Goal: Task Accomplishment & Management: Manage account settings

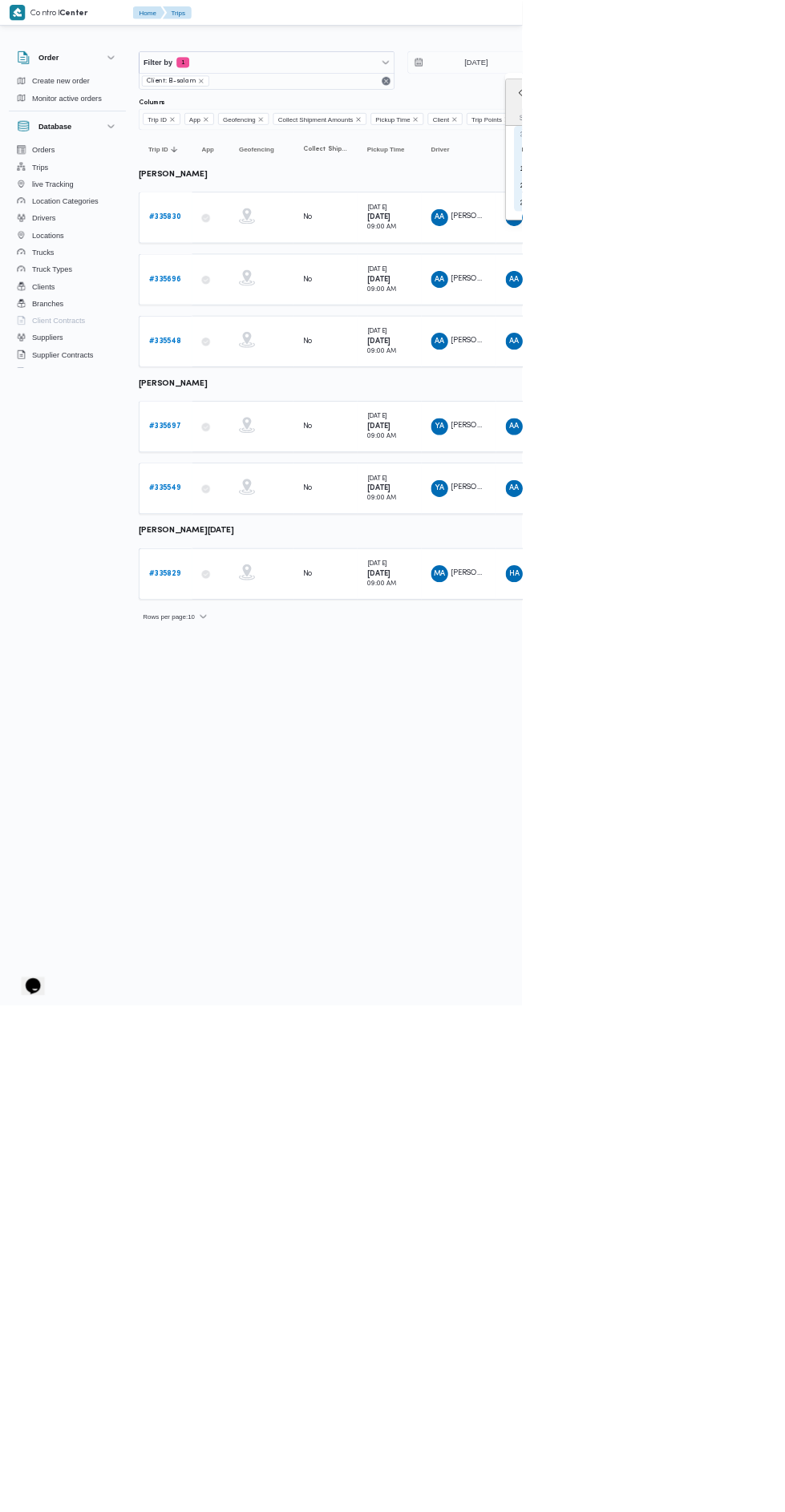
type input "[DATE]"
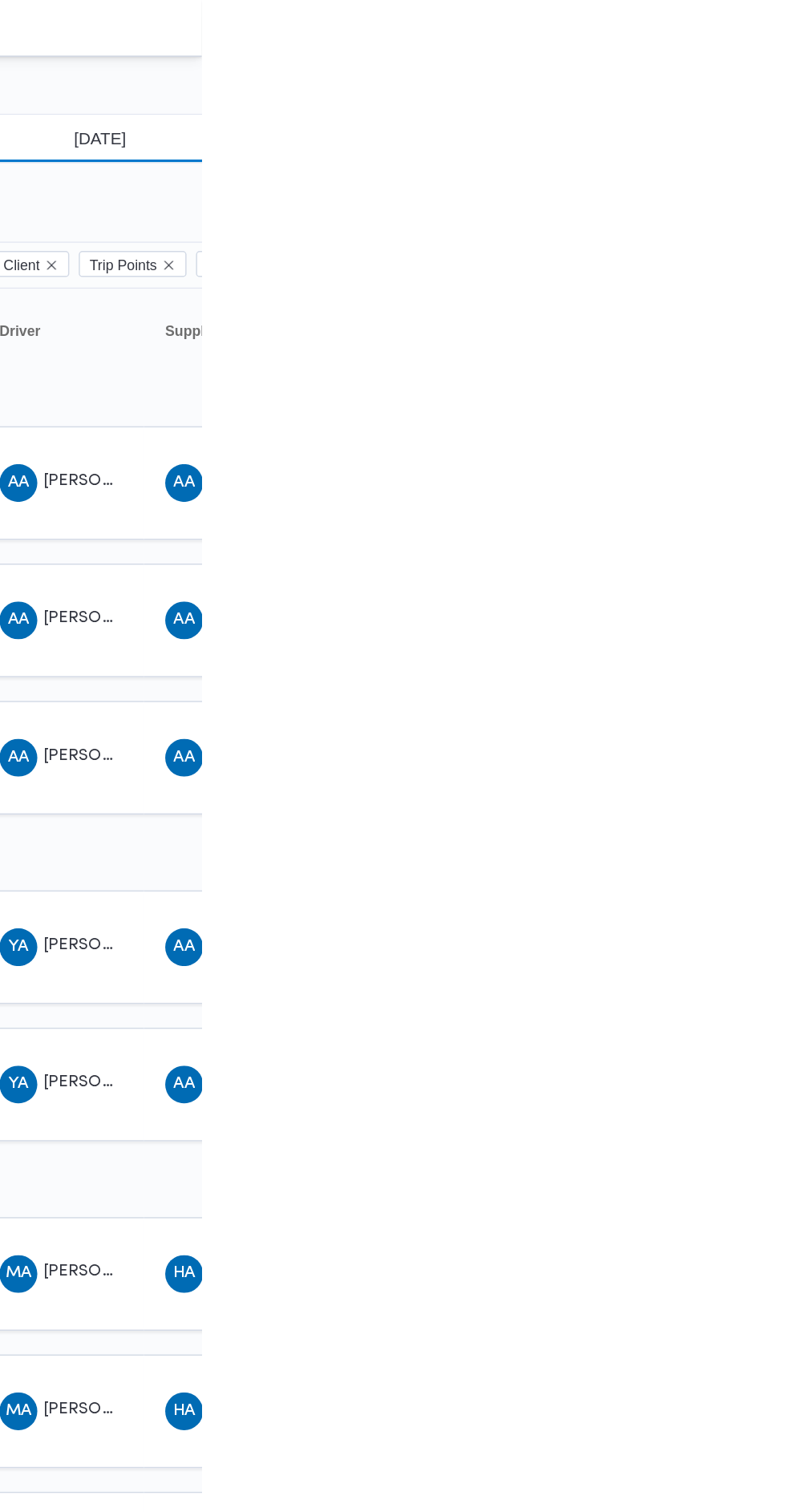
click at [725, 93] on input "[DATE]" at bounding box center [704, 94] width 182 height 32
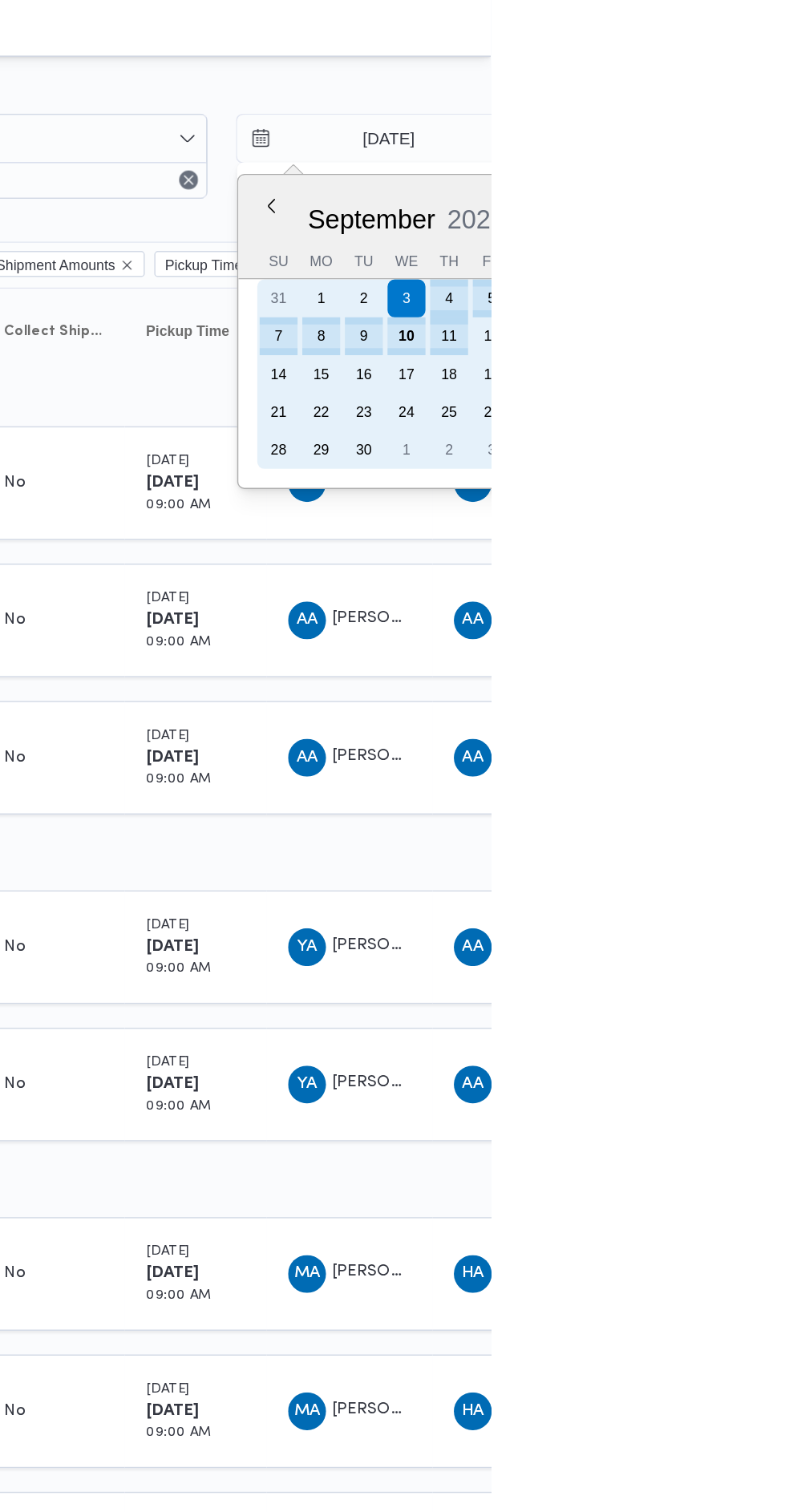
click at [696, 222] on div "9" at bounding box center [699, 228] width 25 height 25
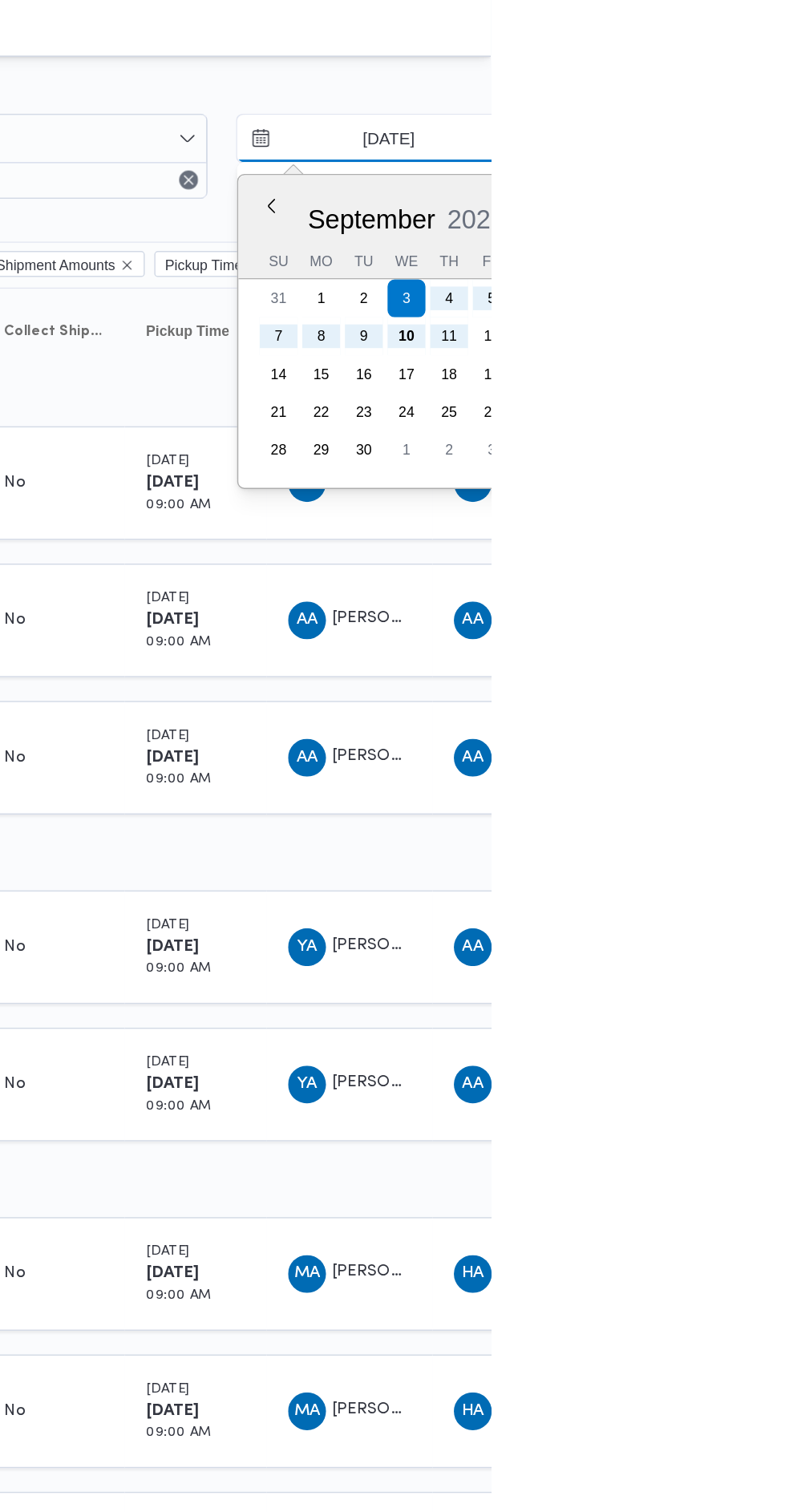
type input "[DATE]"
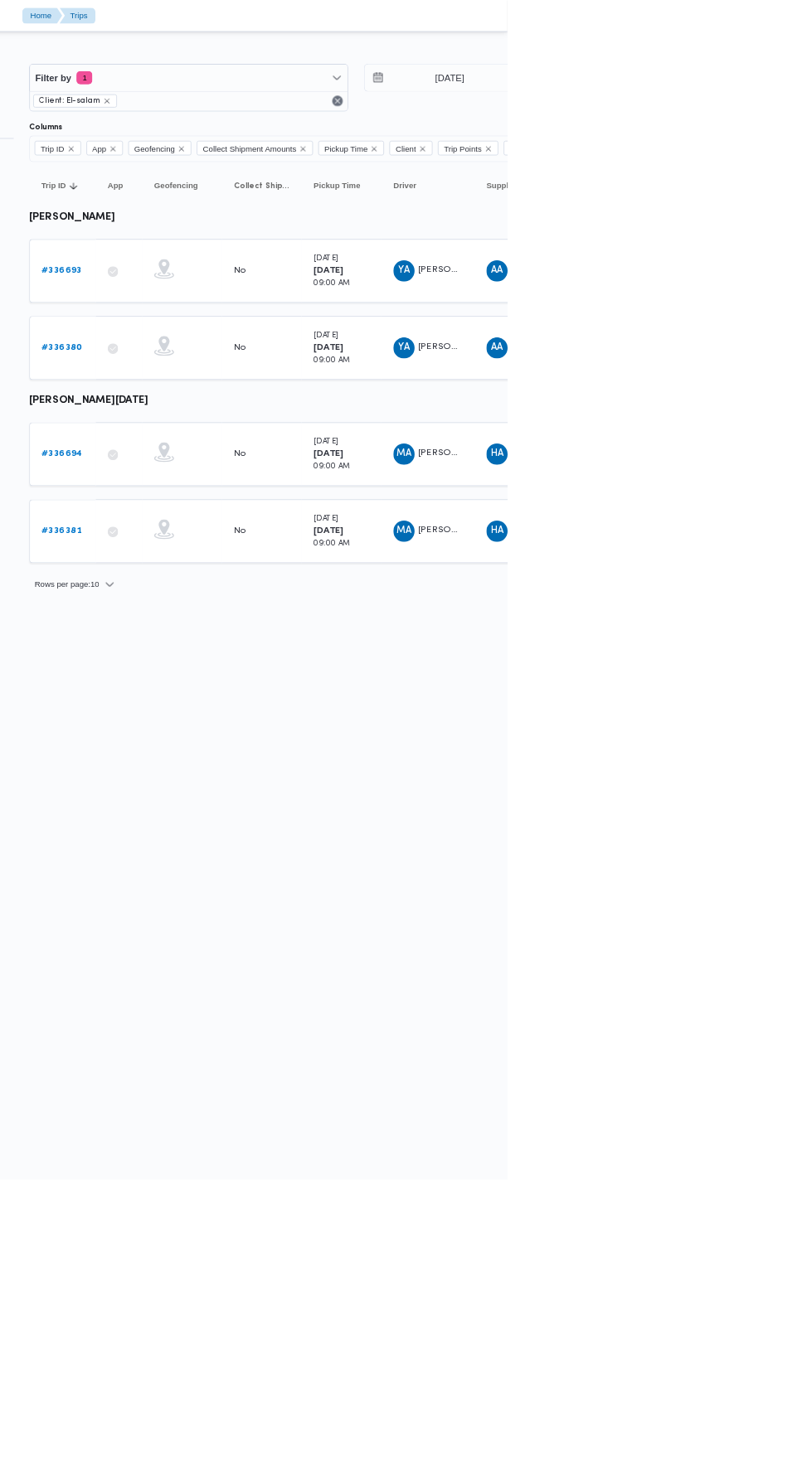
click at [714, 431] on span "[PERSON_NAME]" at bounding box center [748, 433] width 95 height 11
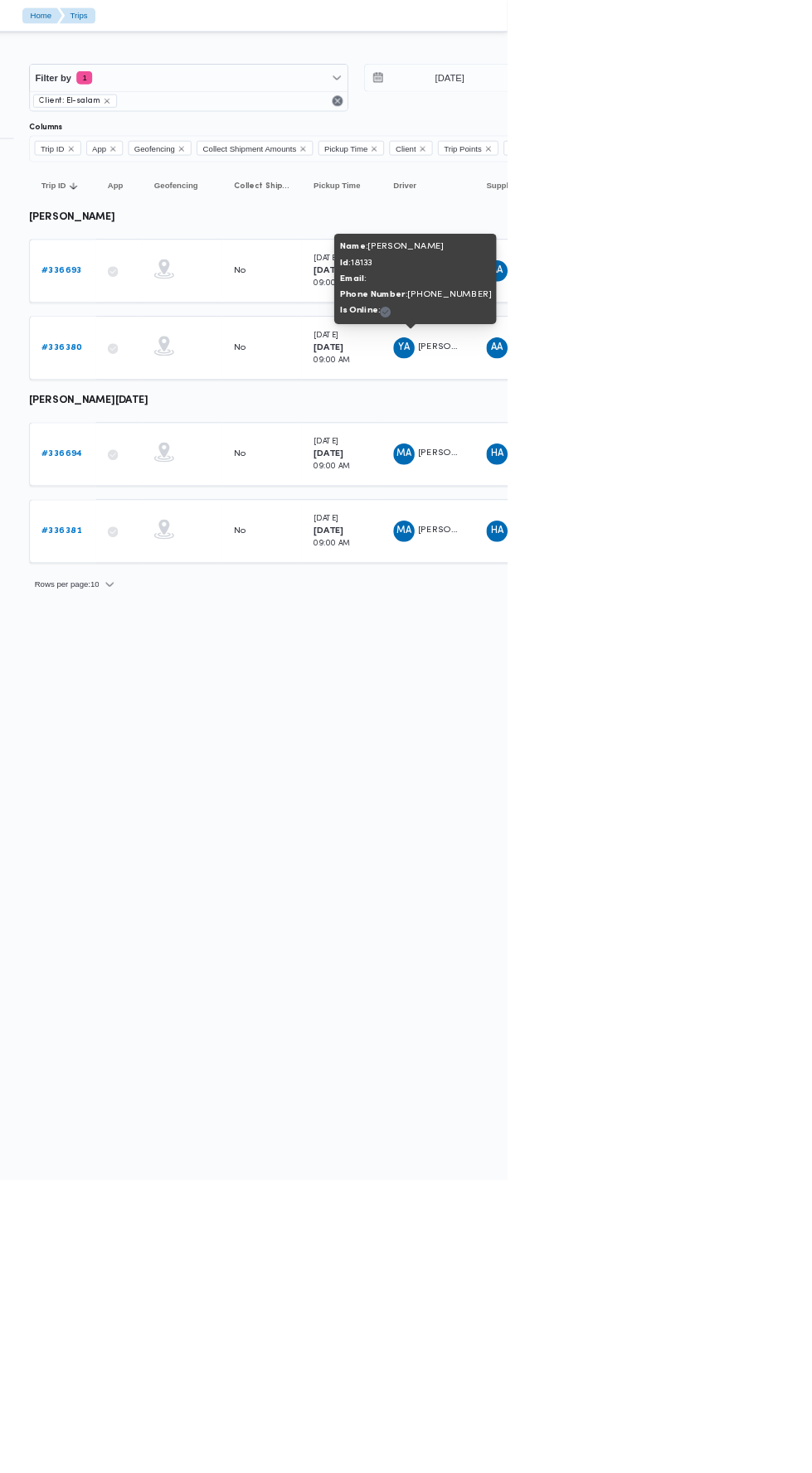
click at [782, 966] on html "Control Center Home Trips English عربي Dark mode Logout Order Create new order …" at bounding box center [406, 736] width 812 height 1473
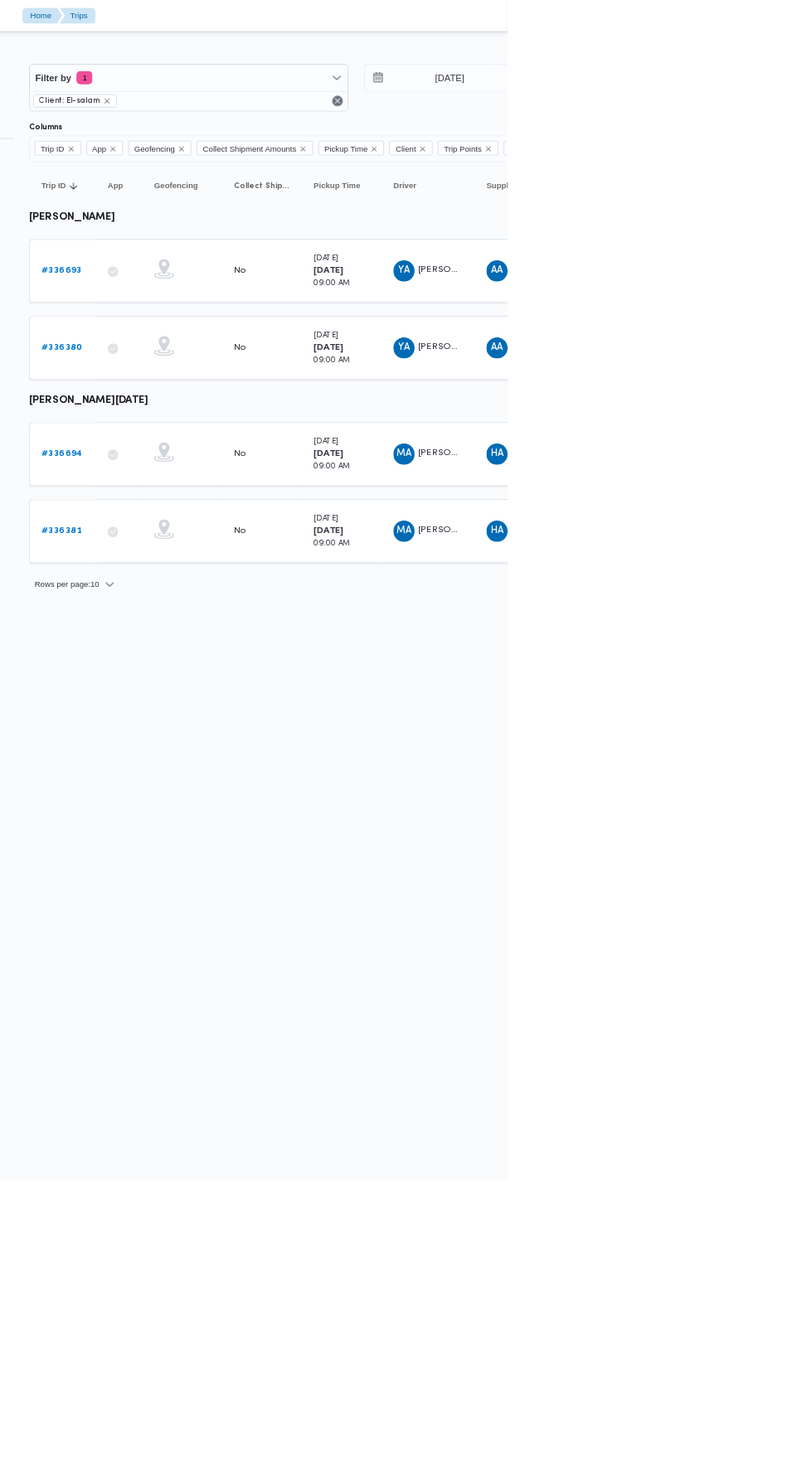
click at [234, 431] on b "# 336380" at bounding box center [257, 434] width 51 height 11
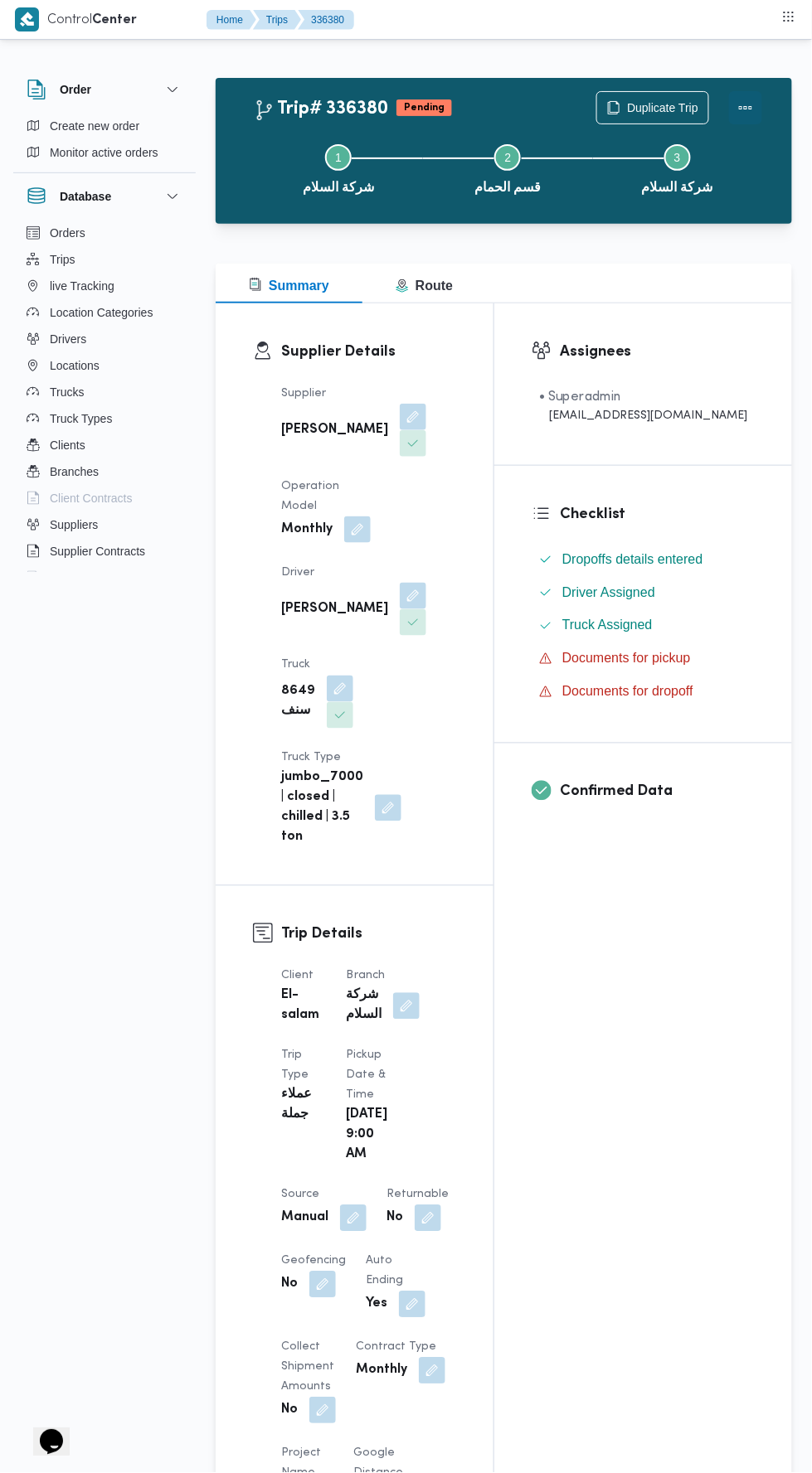
click at [754, 107] on button "Actions" at bounding box center [745, 108] width 33 height 33
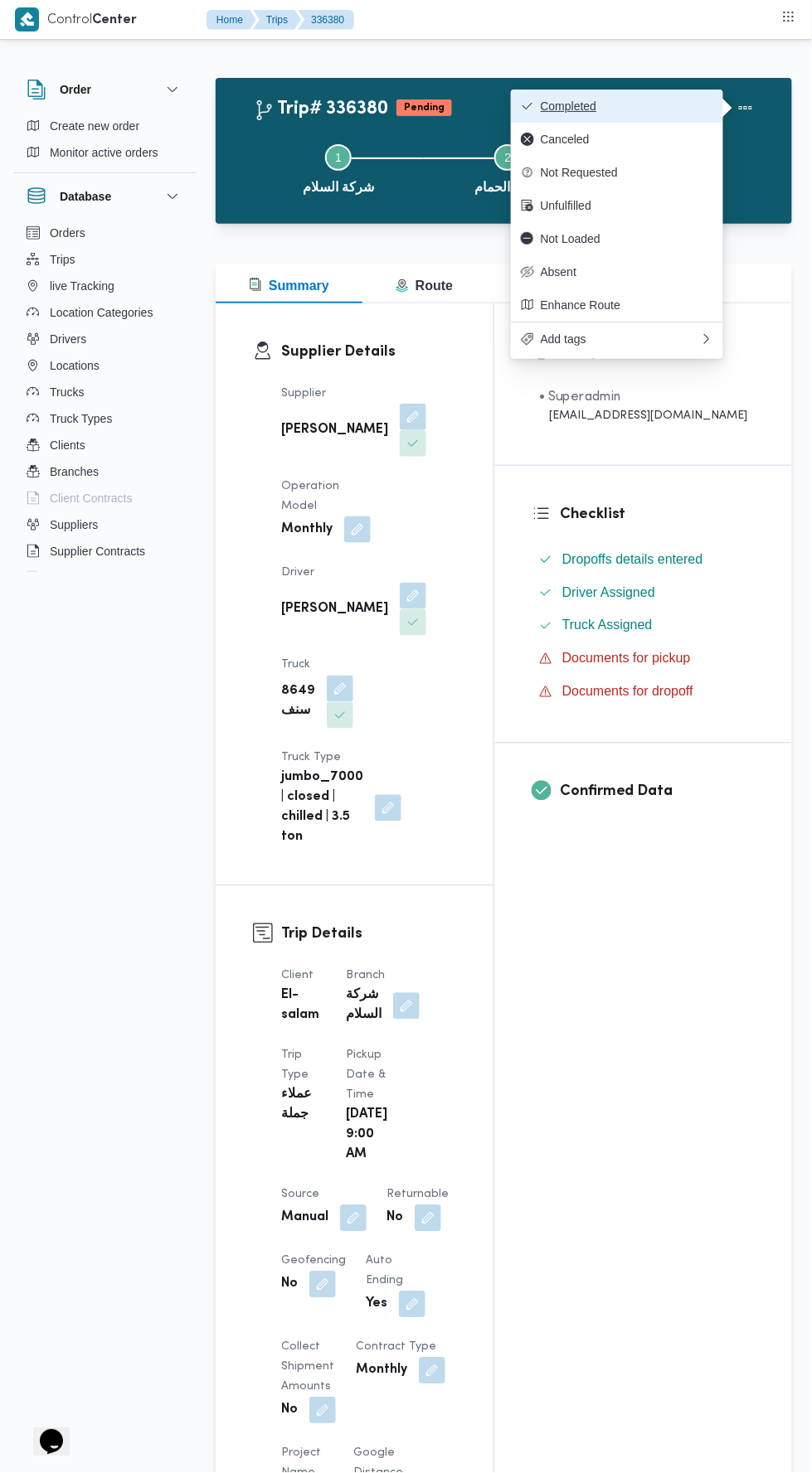
click at [693, 90] on button "Completed" at bounding box center [617, 106] width 212 height 33
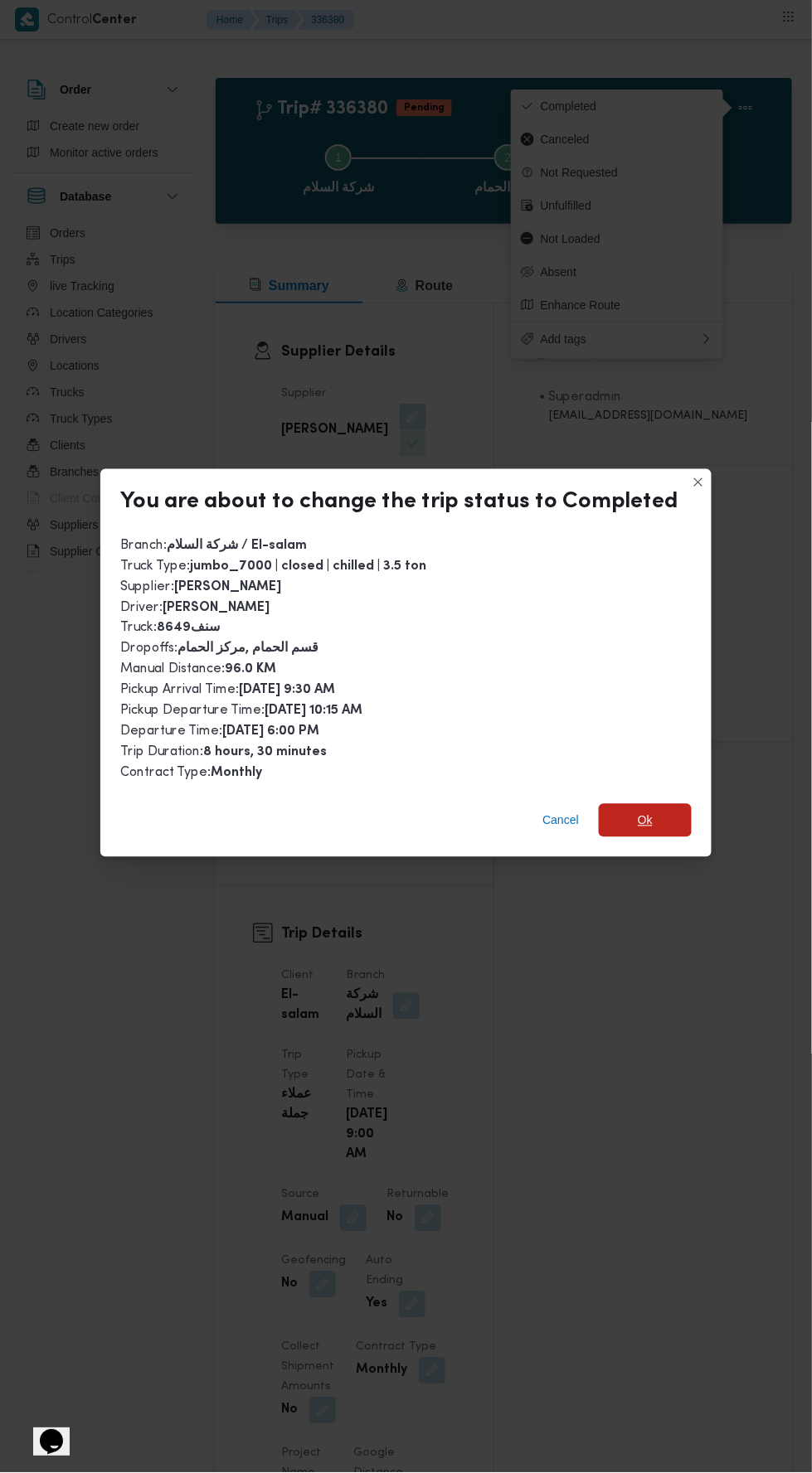
click at [668, 804] on span "Ok" at bounding box center [645, 821] width 93 height 33
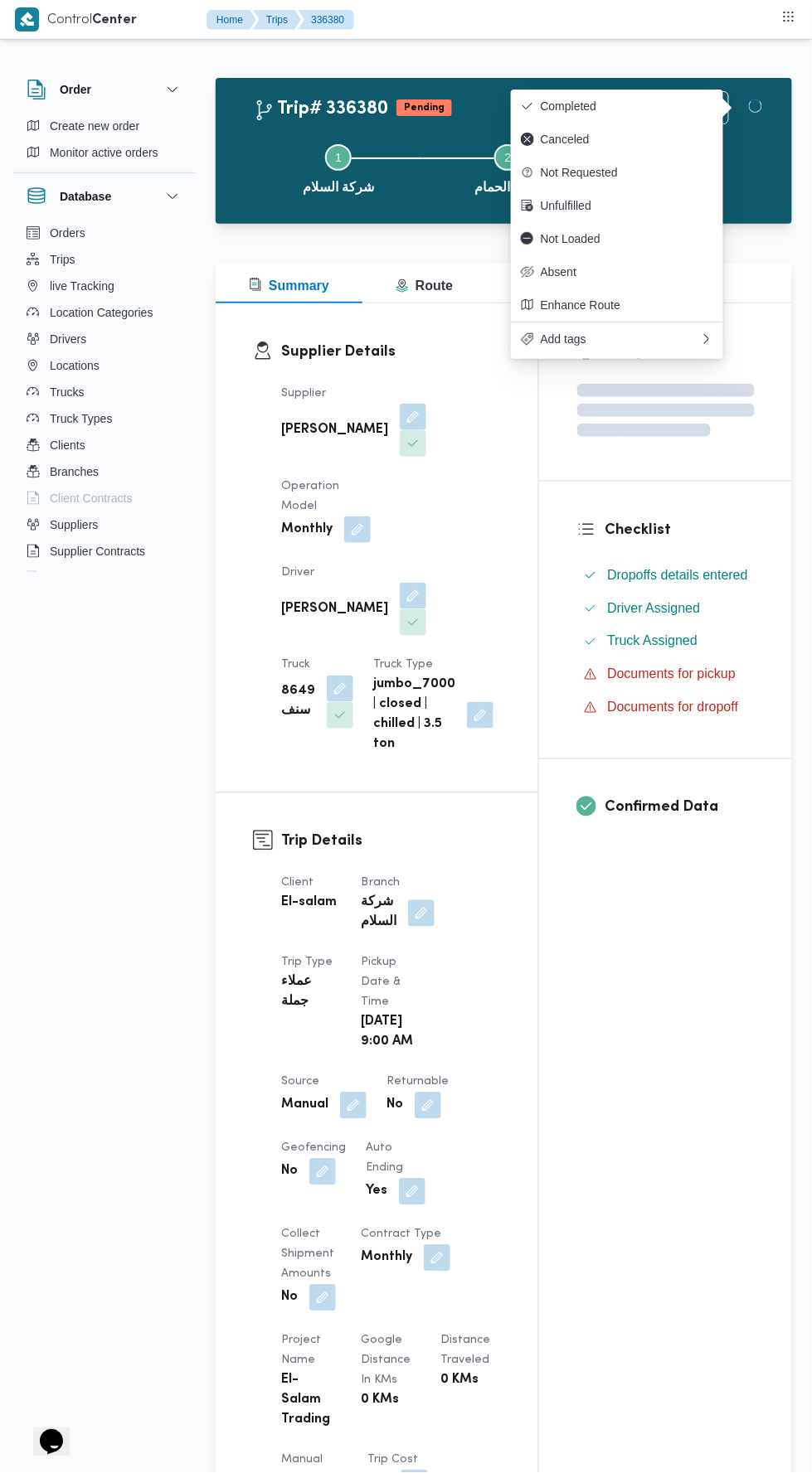
click at [670, 1116] on div "Assignees Checklist Dropoffs details entered Driver Assigned Truck Assigned Doc…" at bounding box center [665, 1274] width 253 height 1940
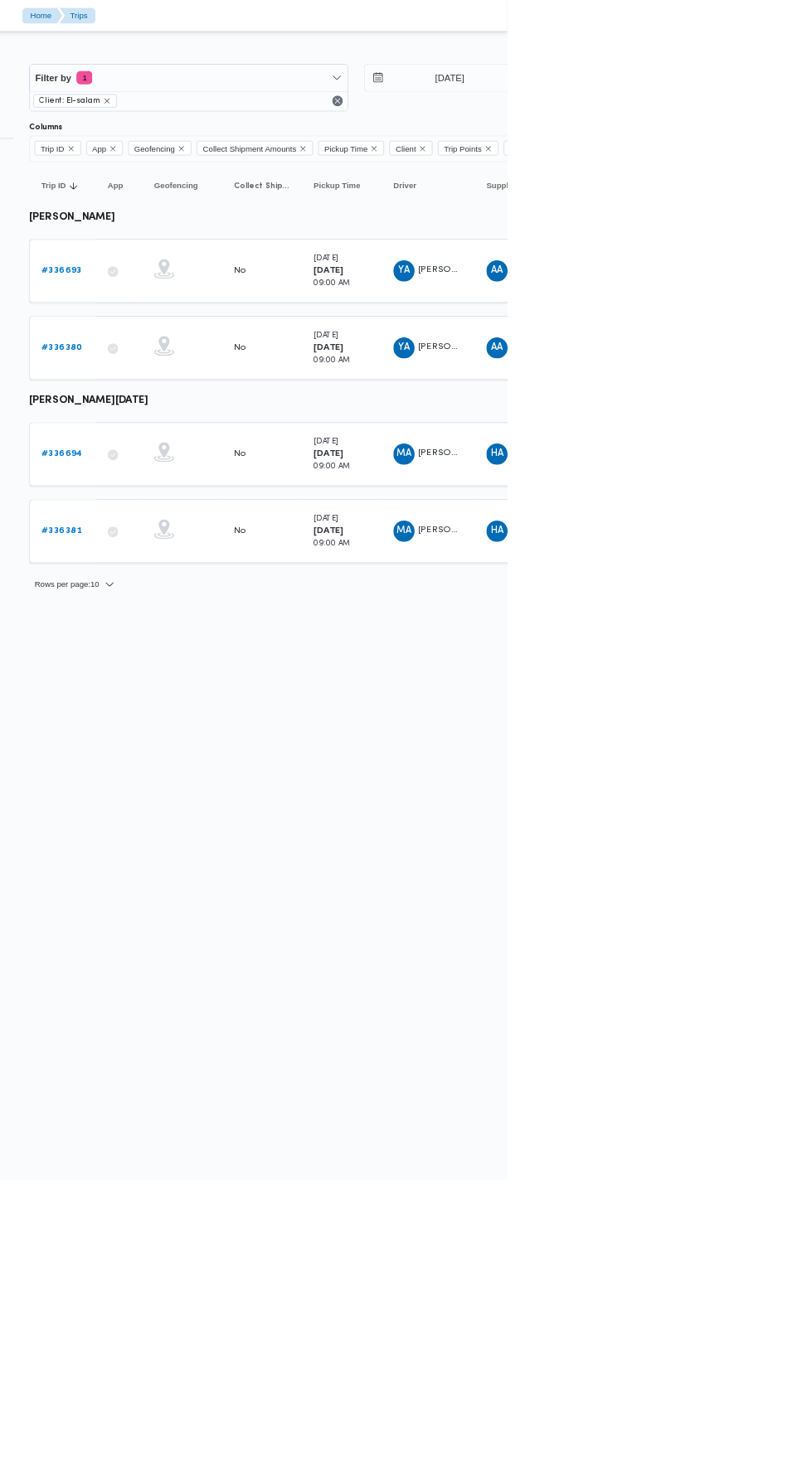
click at [273, 657] on b "# 336381" at bounding box center [256, 663] width 50 height 11
click at [727, 657] on span "[PERSON_NAME][DATE]" at bounding box center [765, 662] width 131 height 11
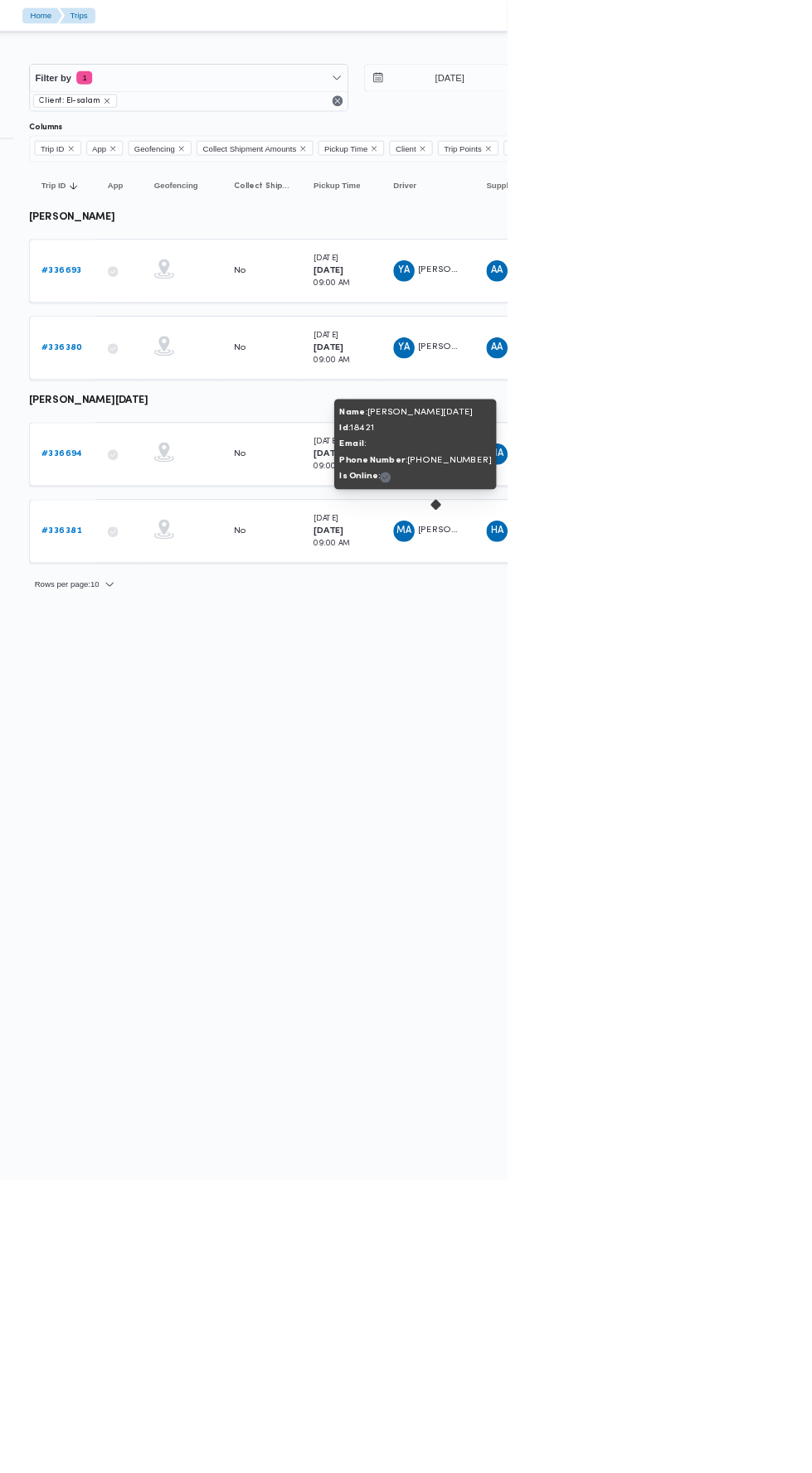
click at [263, 653] on link "# 336381" at bounding box center [256, 663] width 50 height 20
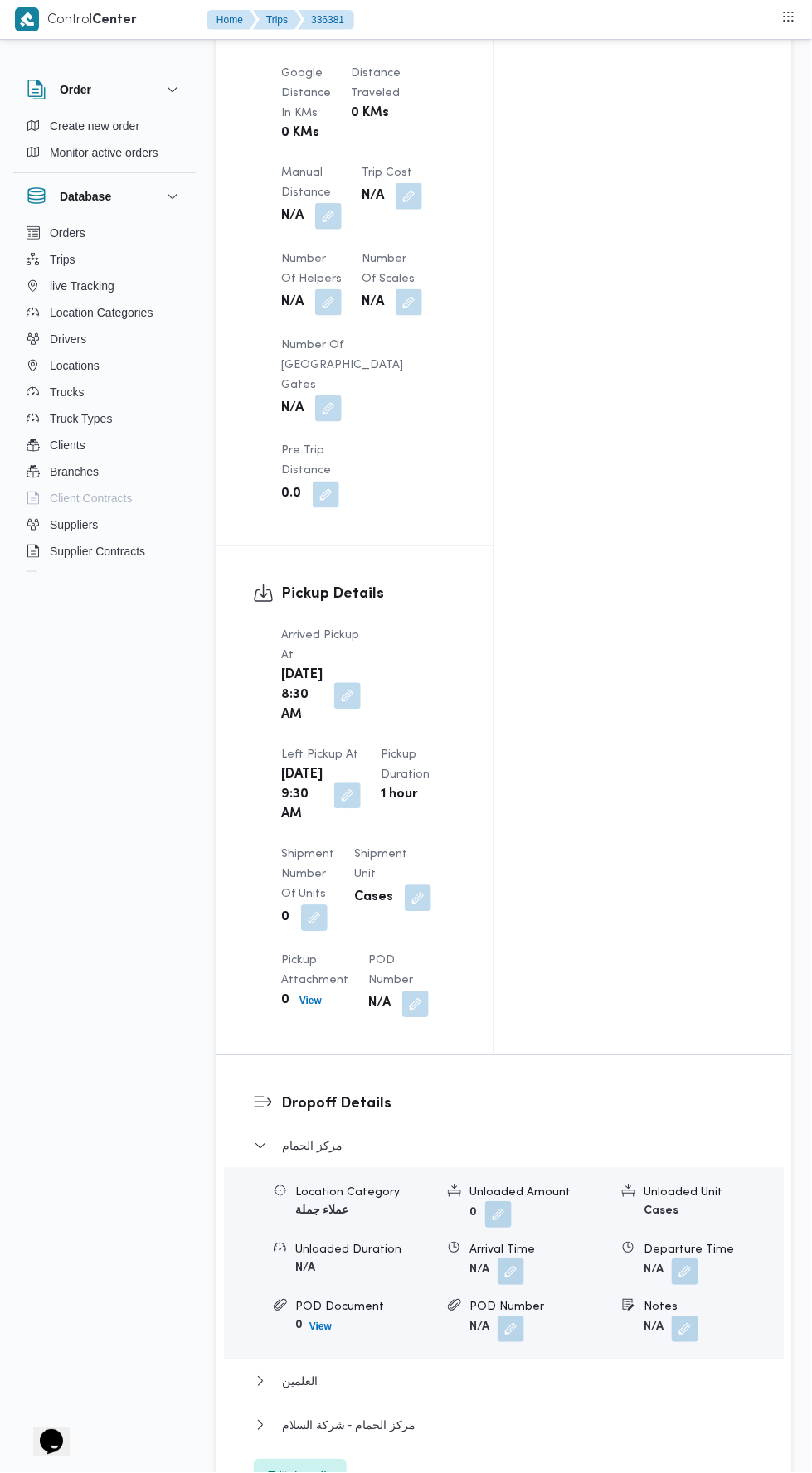
scroll to position [1331, 0]
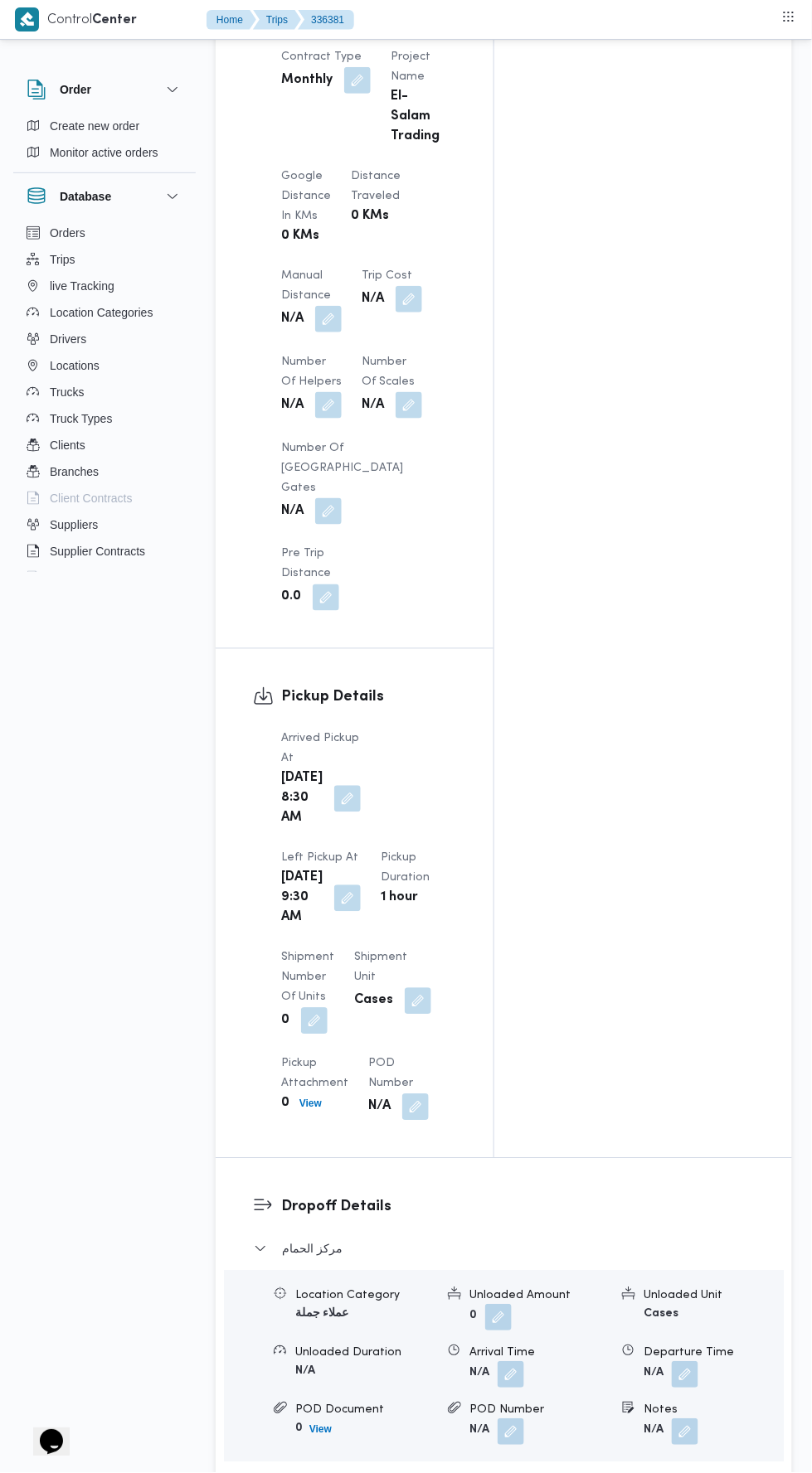
click at [334, 306] on button "button" at bounding box center [328, 320] width 26 height 26
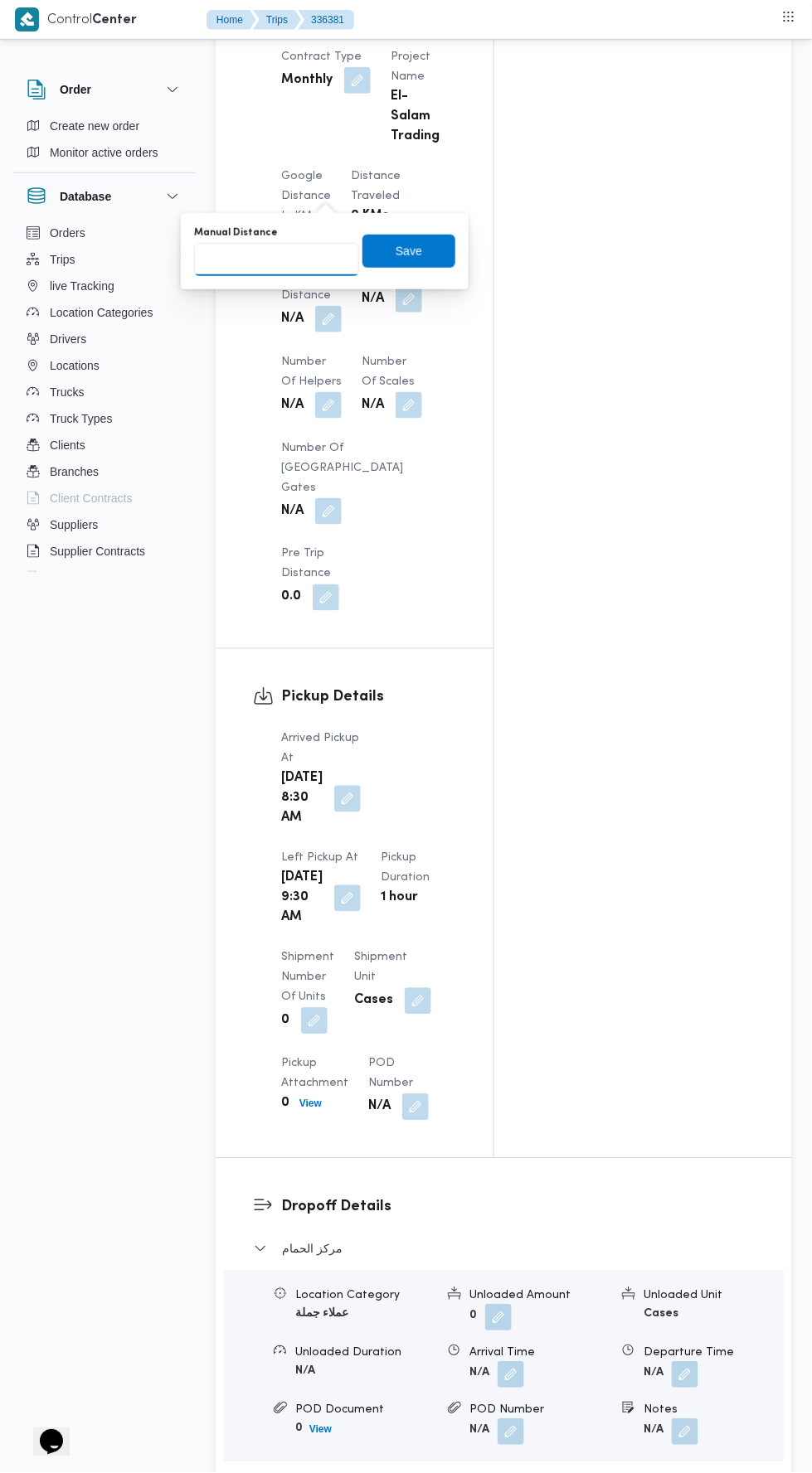
click at [317, 258] on input "Manual Distance" at bounding box center [277, 260] width 165 height 33
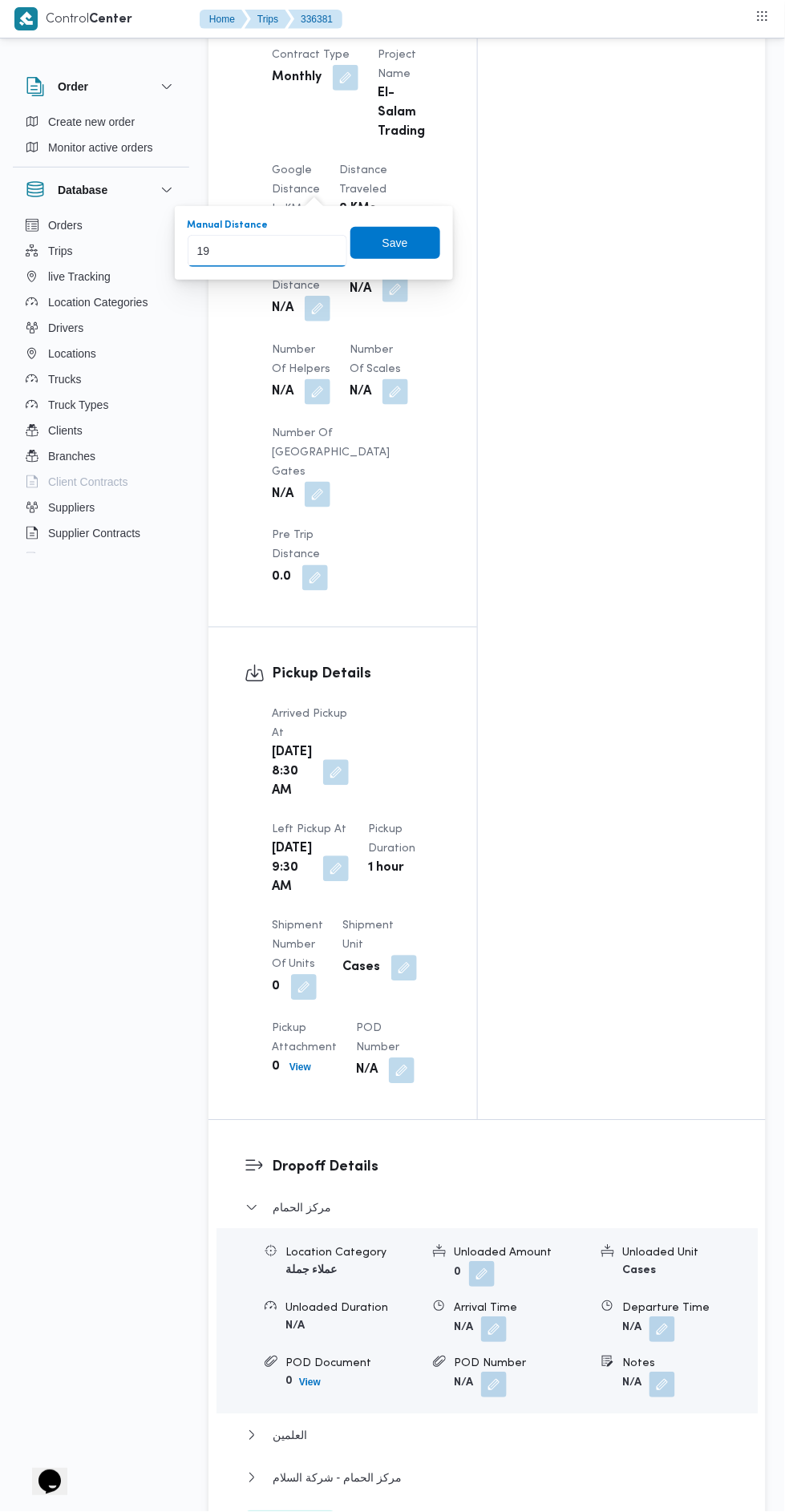
type input "192"
click at [397, 240] on span "Save" at bounding box center [395, 243] width 25 height 20
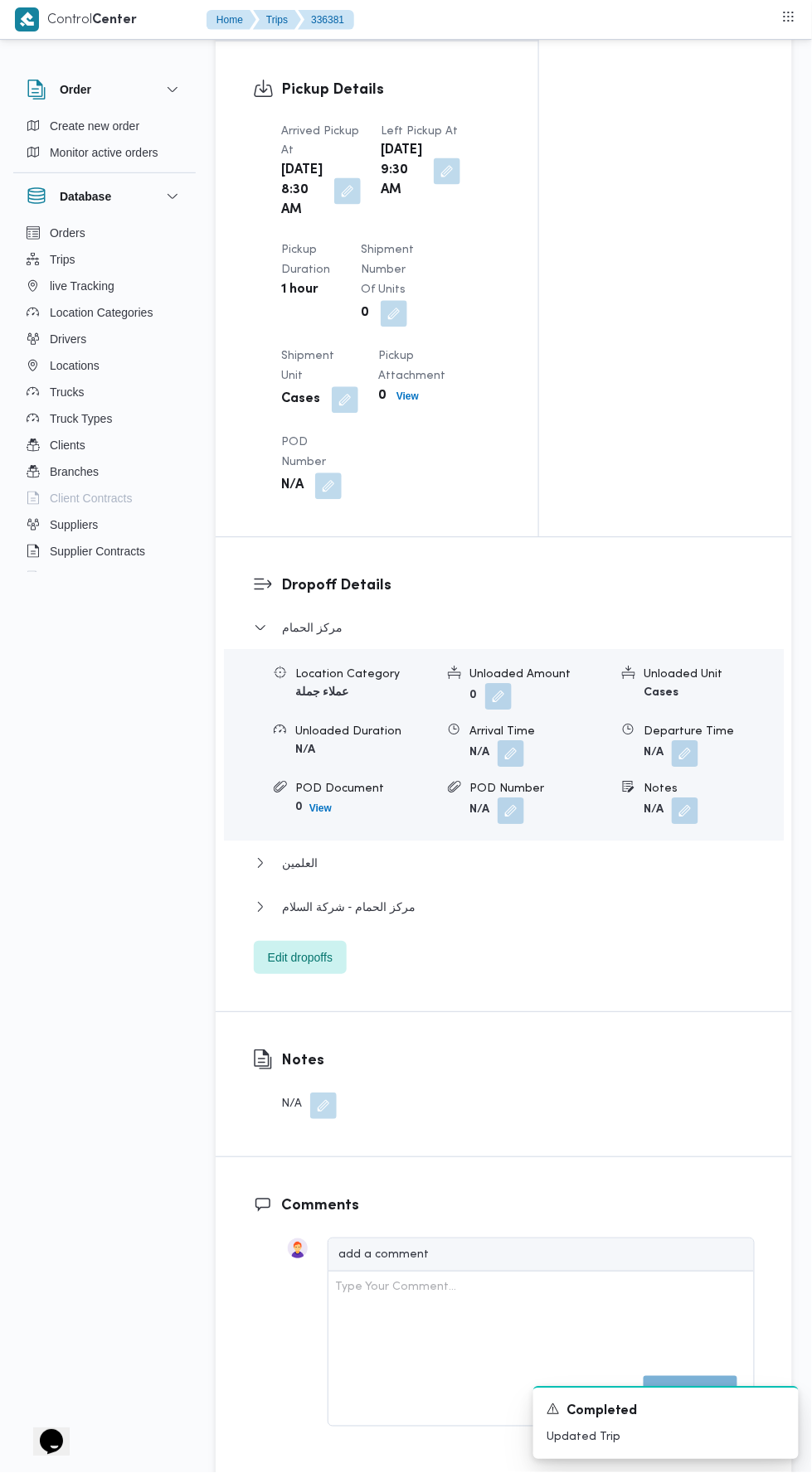
scroll to position [2194, 0]
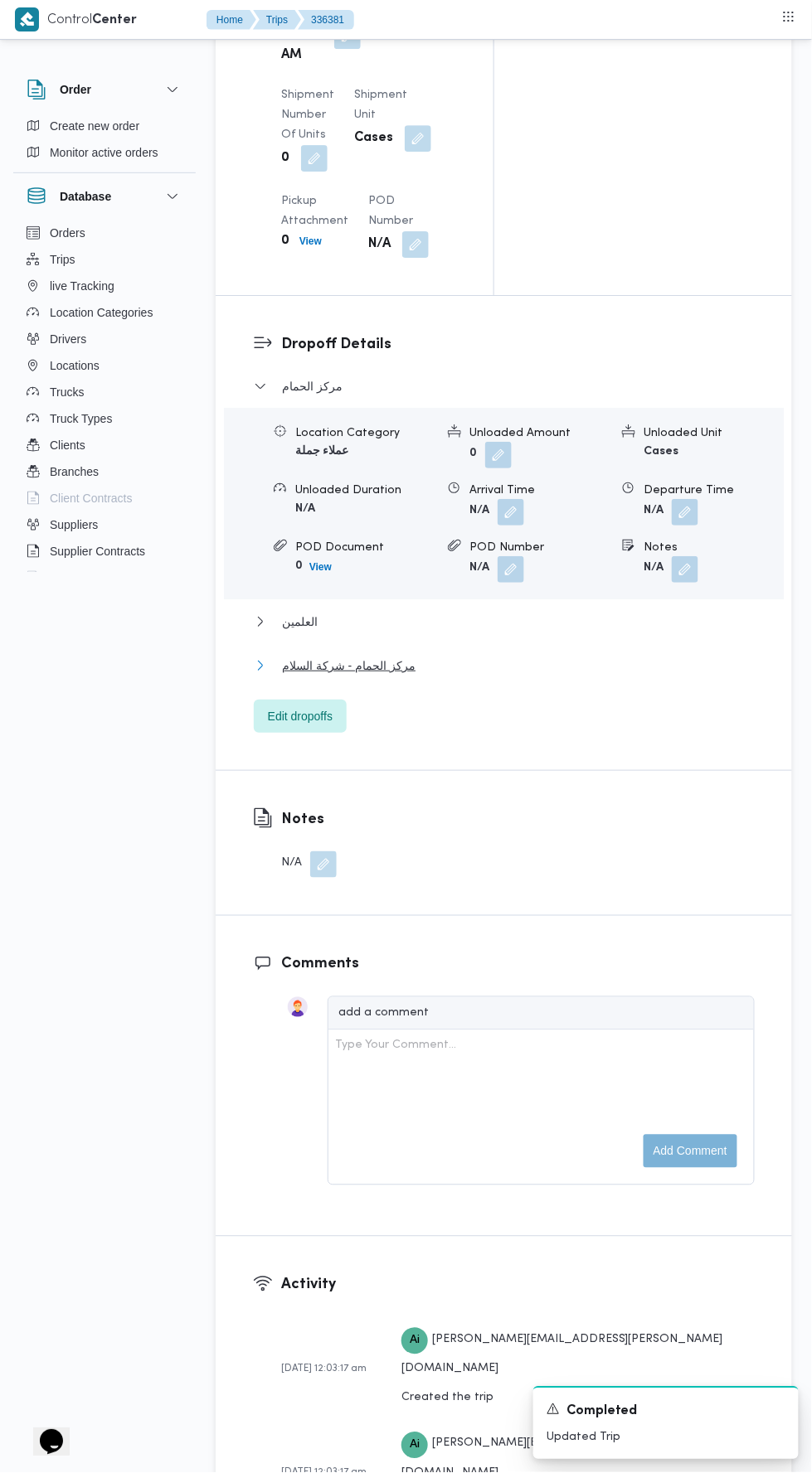
click at [543, 656] on button "مركز الحمام - شركة السلام" at bounding box center [504, 665] width 501 height 20
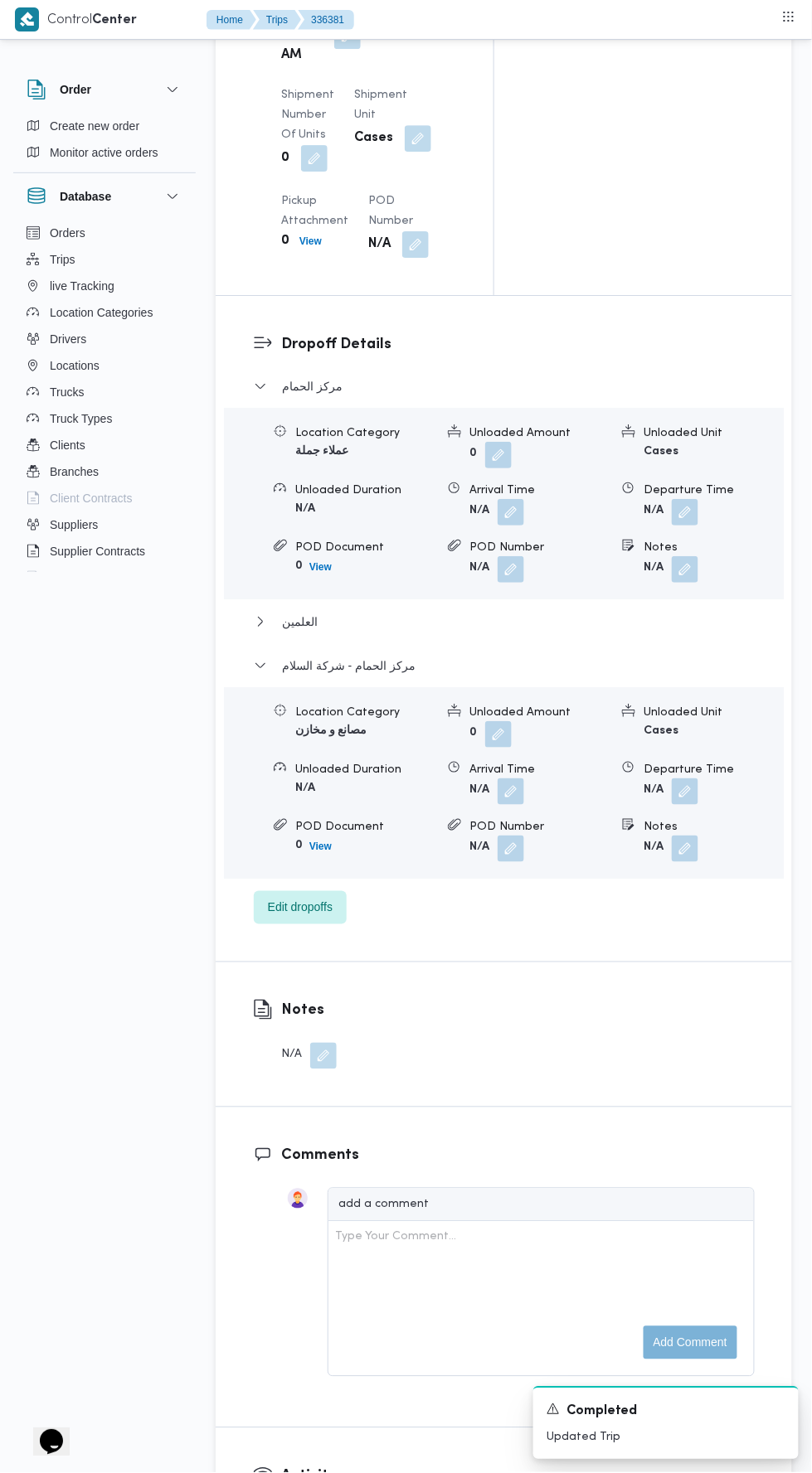
click at [689, 779] on button "button" at bounding box center [685, 792] width 26 height 26
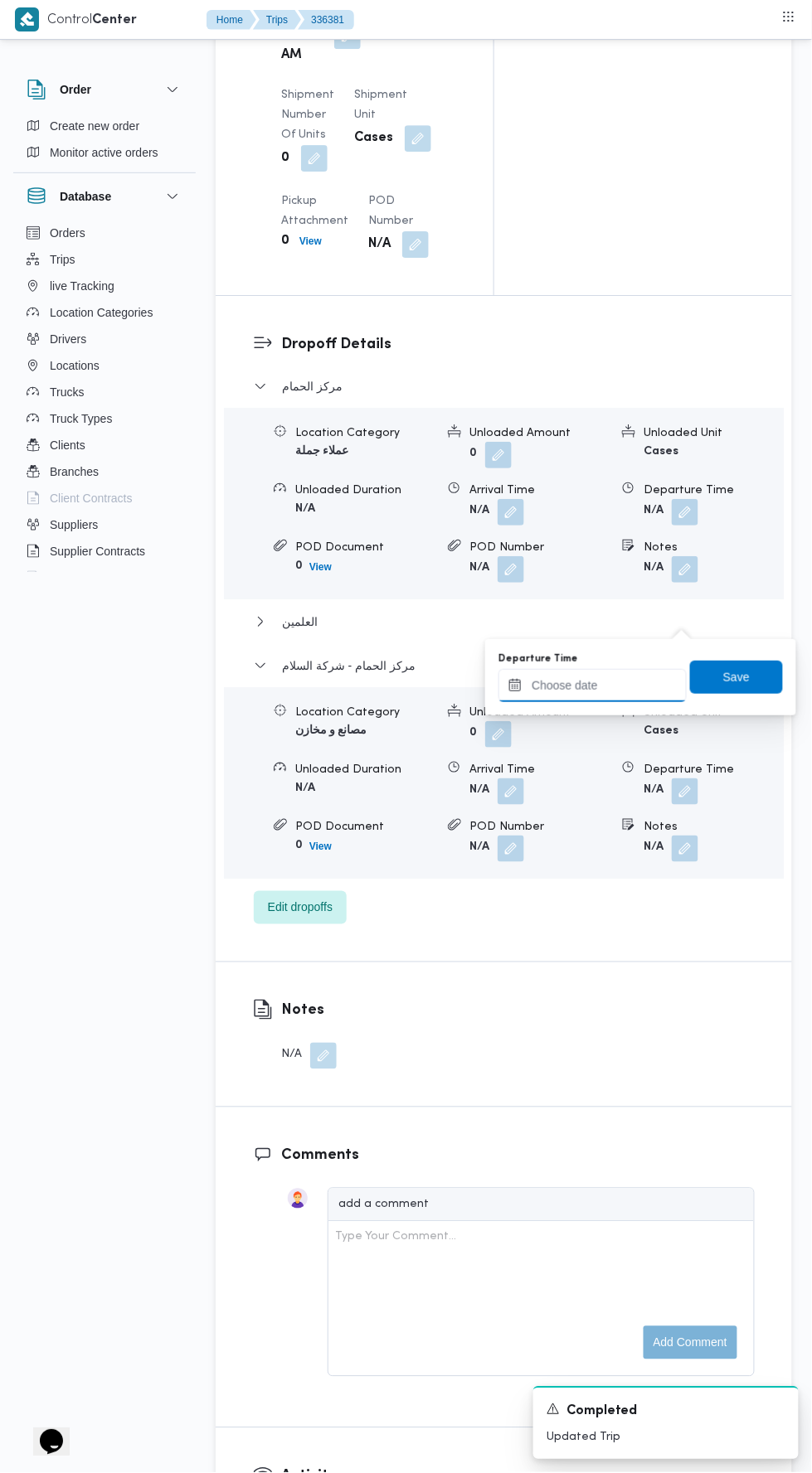
click at [621, 684] on input "Departure Time" at bounding box center [593, 686] width 188 height 33
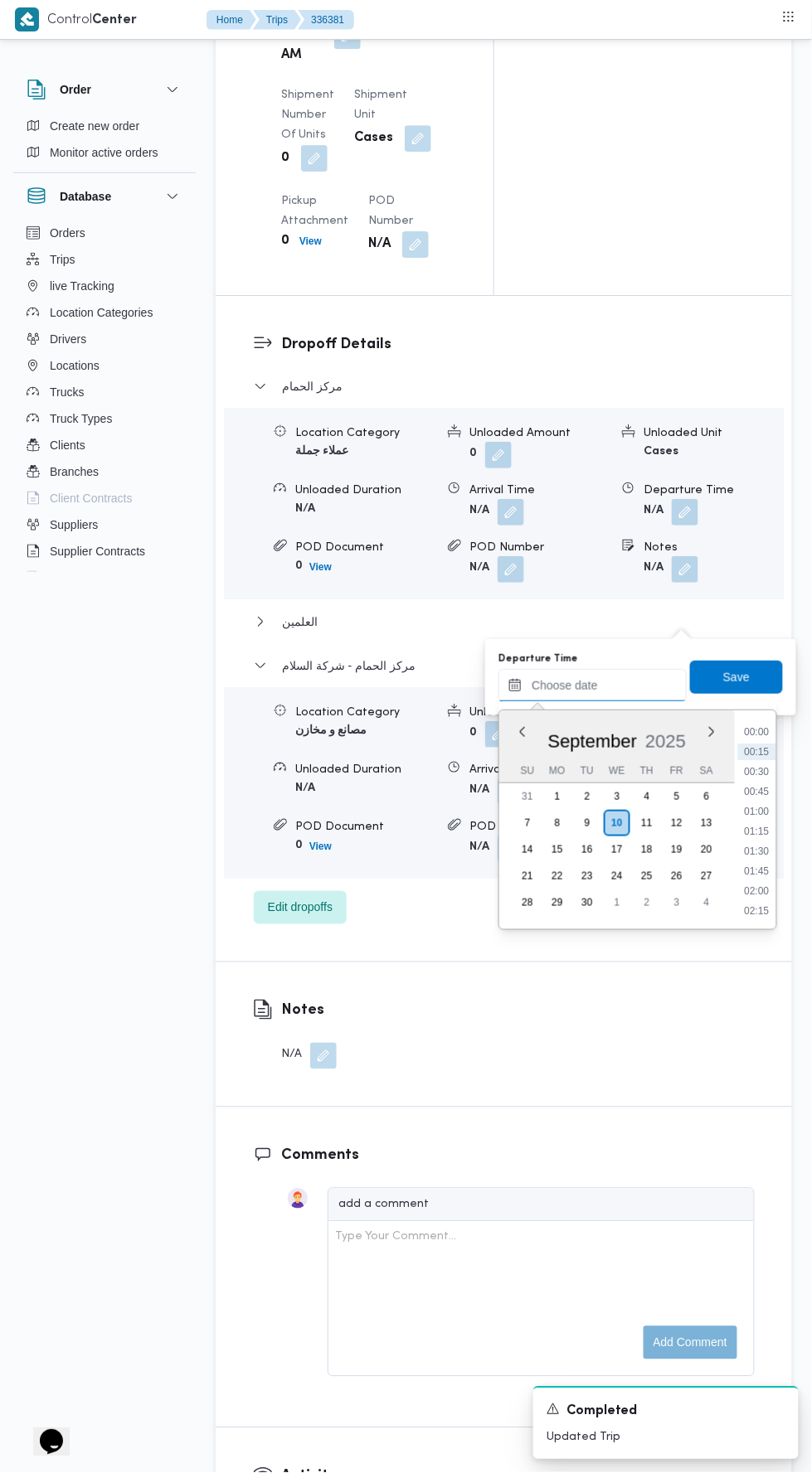
scroll to position [2237, 0]
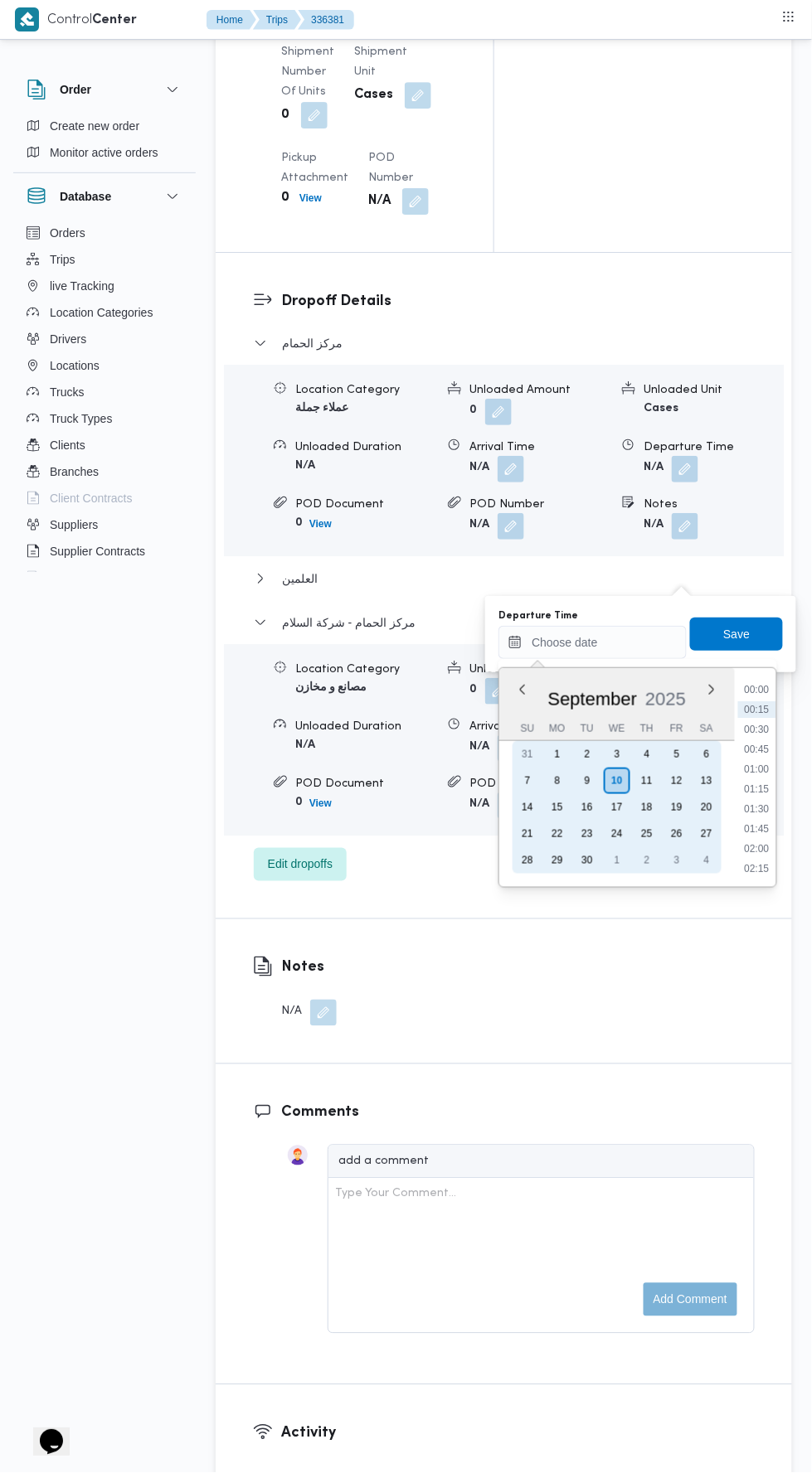
click at [587, 779] on div "9" at bounding box center [587, 781] width 26 height 26
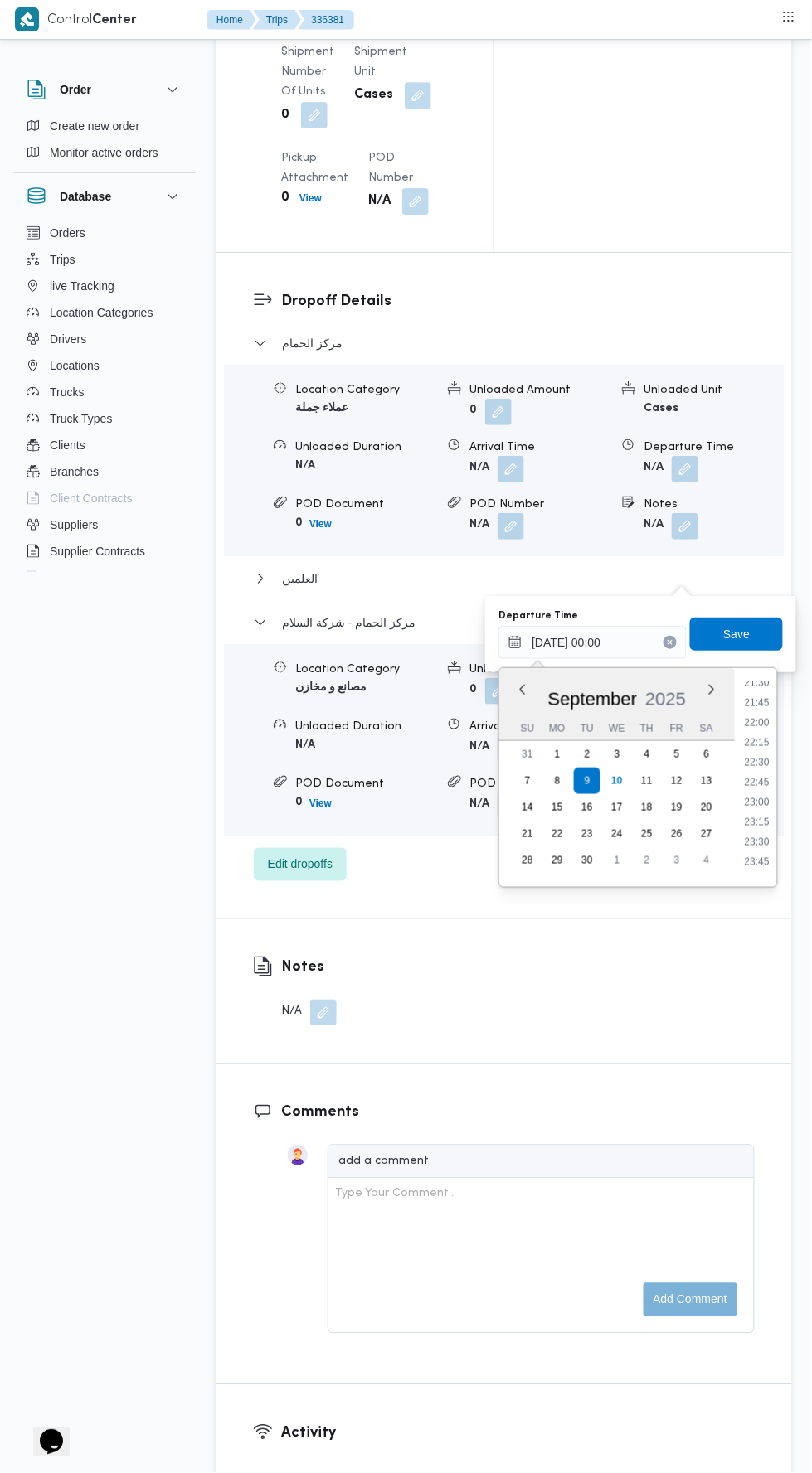
click at [749, 756] on li "22:30" at bounding box center [758, 763] width 38 height 17
type input "[DATE] 22:30"
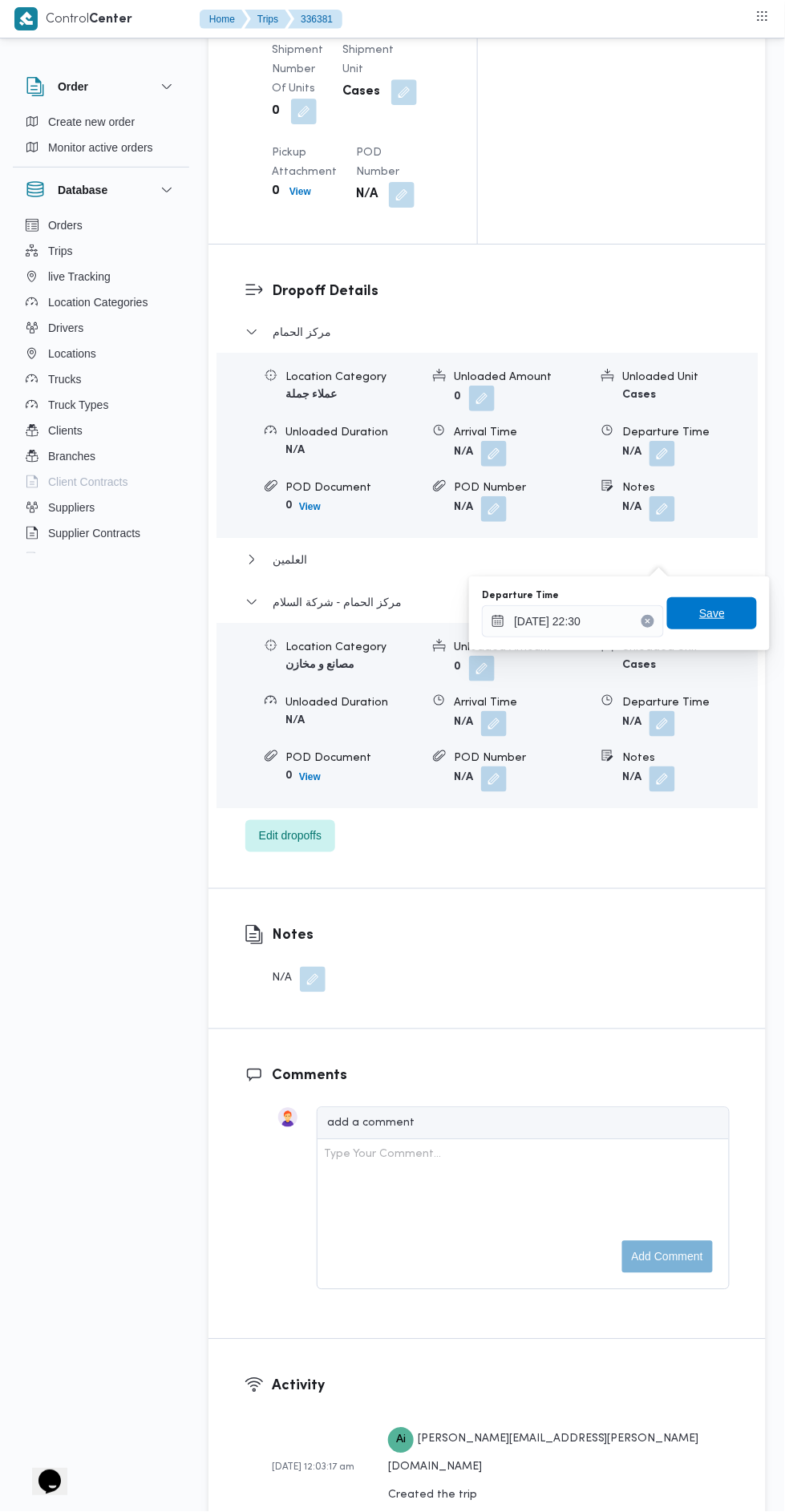
click at [715, 612] on span "Save" at bounding box center [712, 613] width 25 height 20
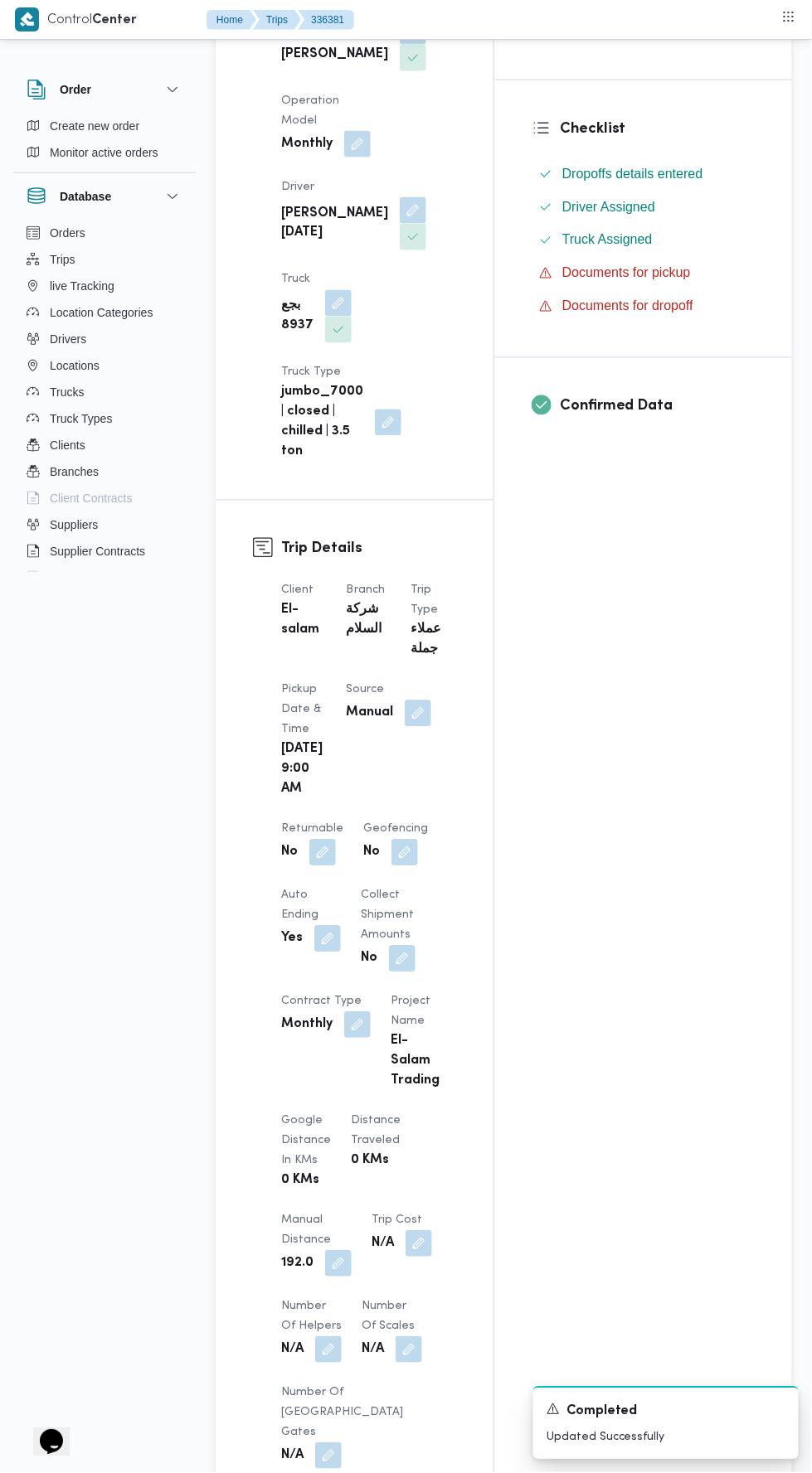
scroll to position [0, 0]
